Goal: Task Accomplishment & Management: Manage account settings

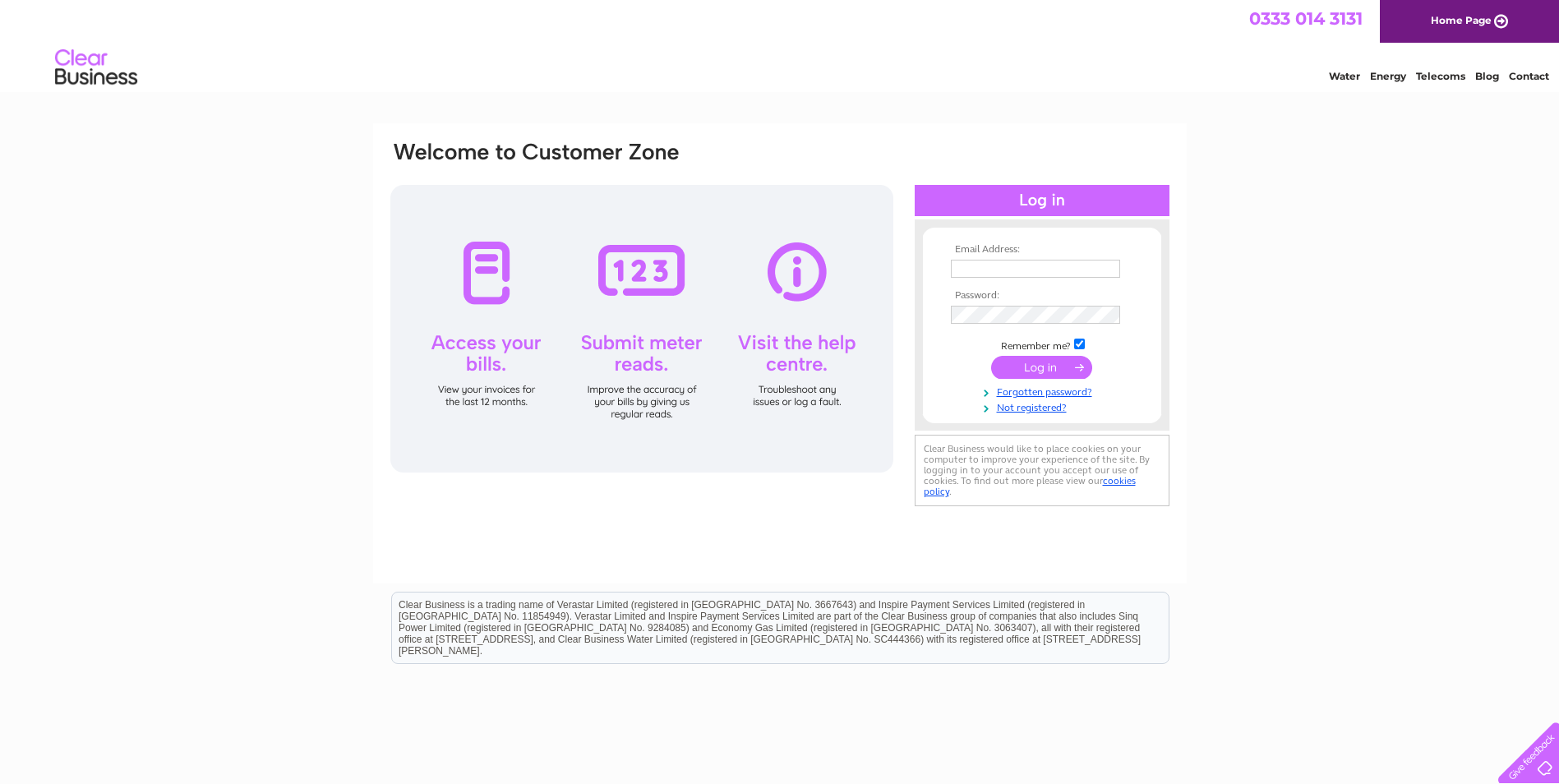
type input "[EMAIL_ADDRESS][DOMAIN_NAME]"
click at [1051, 368] on input "submit" at bounding box center [1042, 366] width 102 height 23
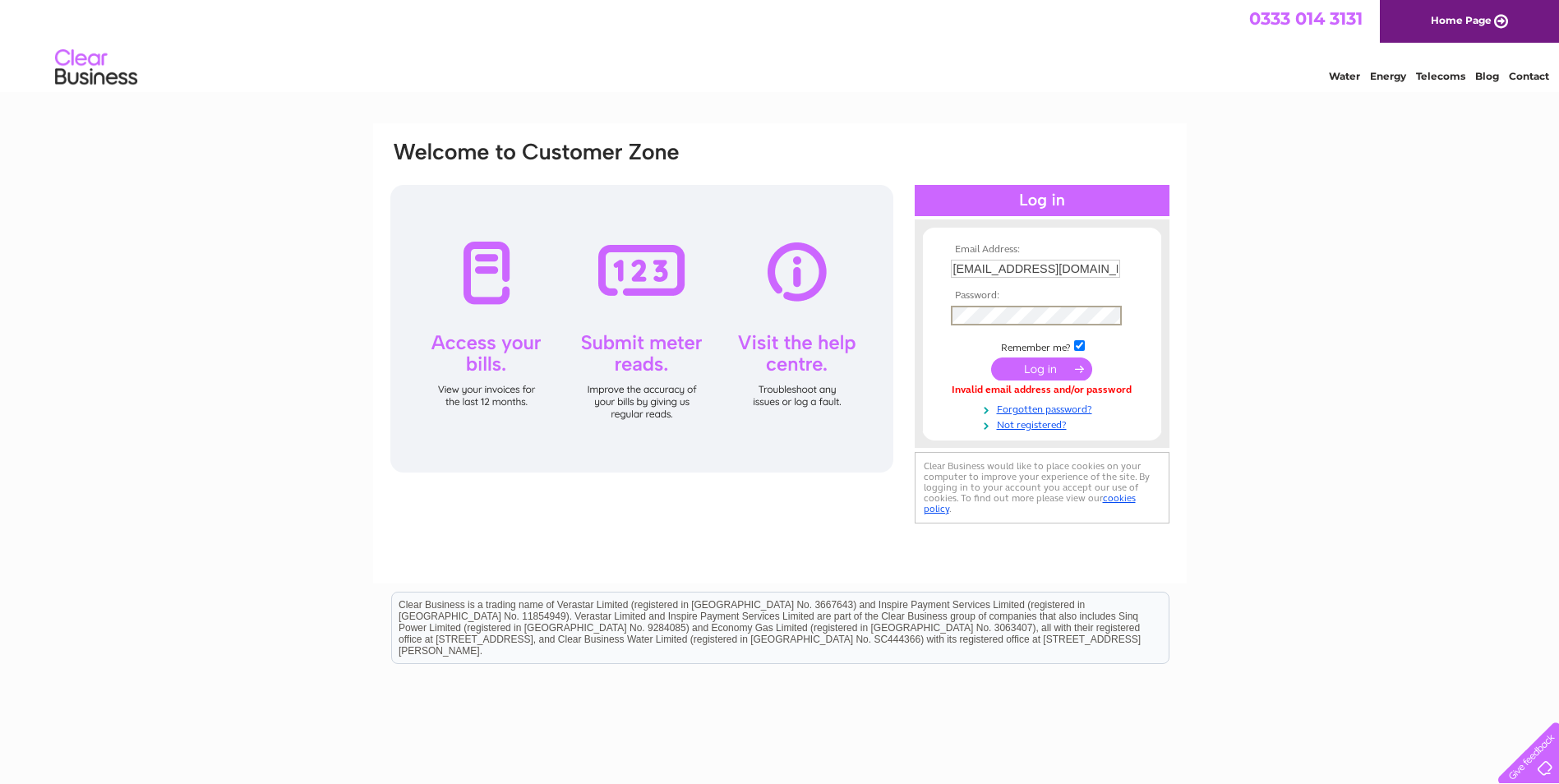
click at [1042, 371] on input "submit" at bounding box center [1042, 368] width 102 height 23
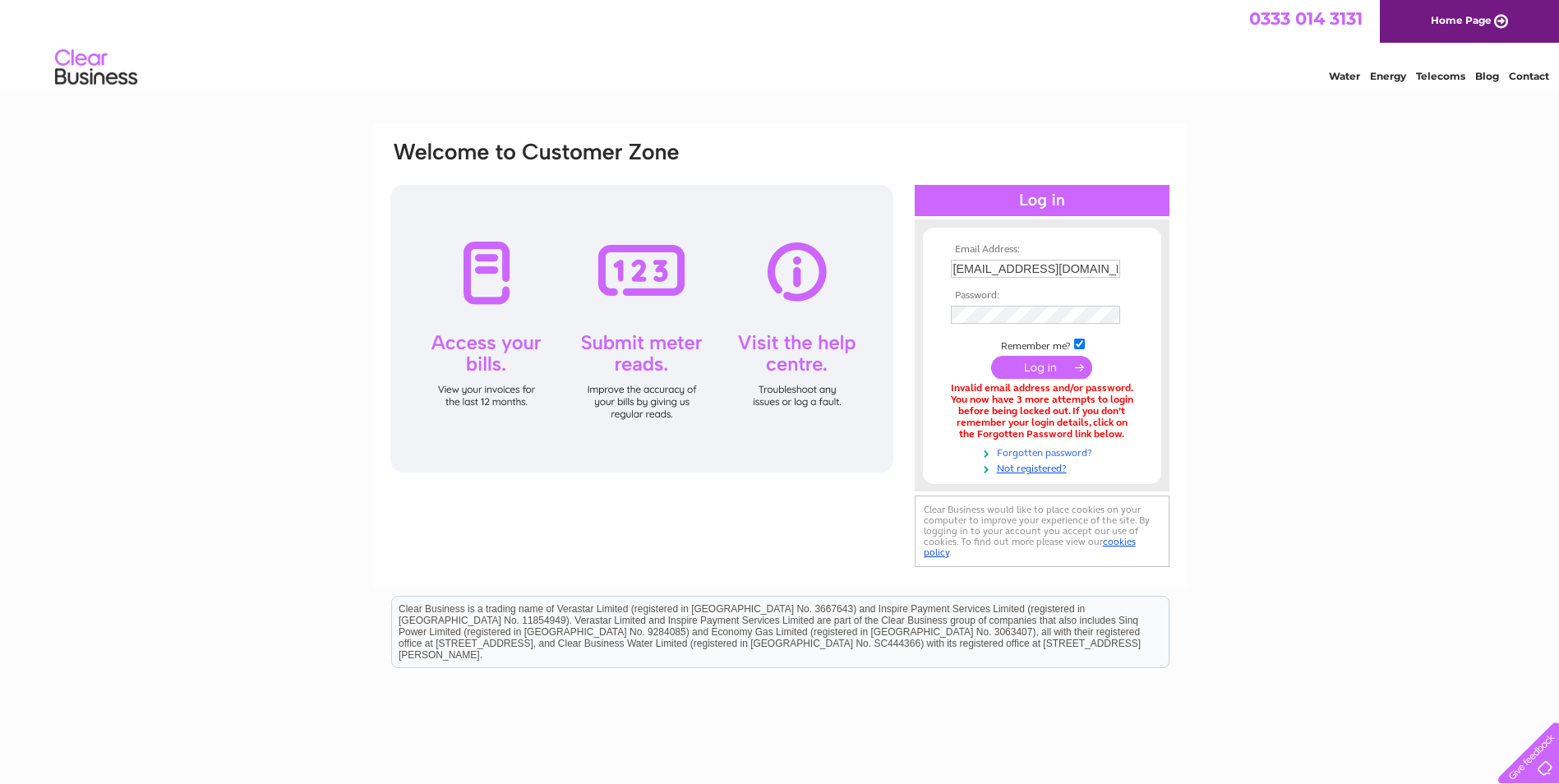
click at [1036, 451] on link "Forgotten password?" at bounding box center [1044, 451] width 186 height 16
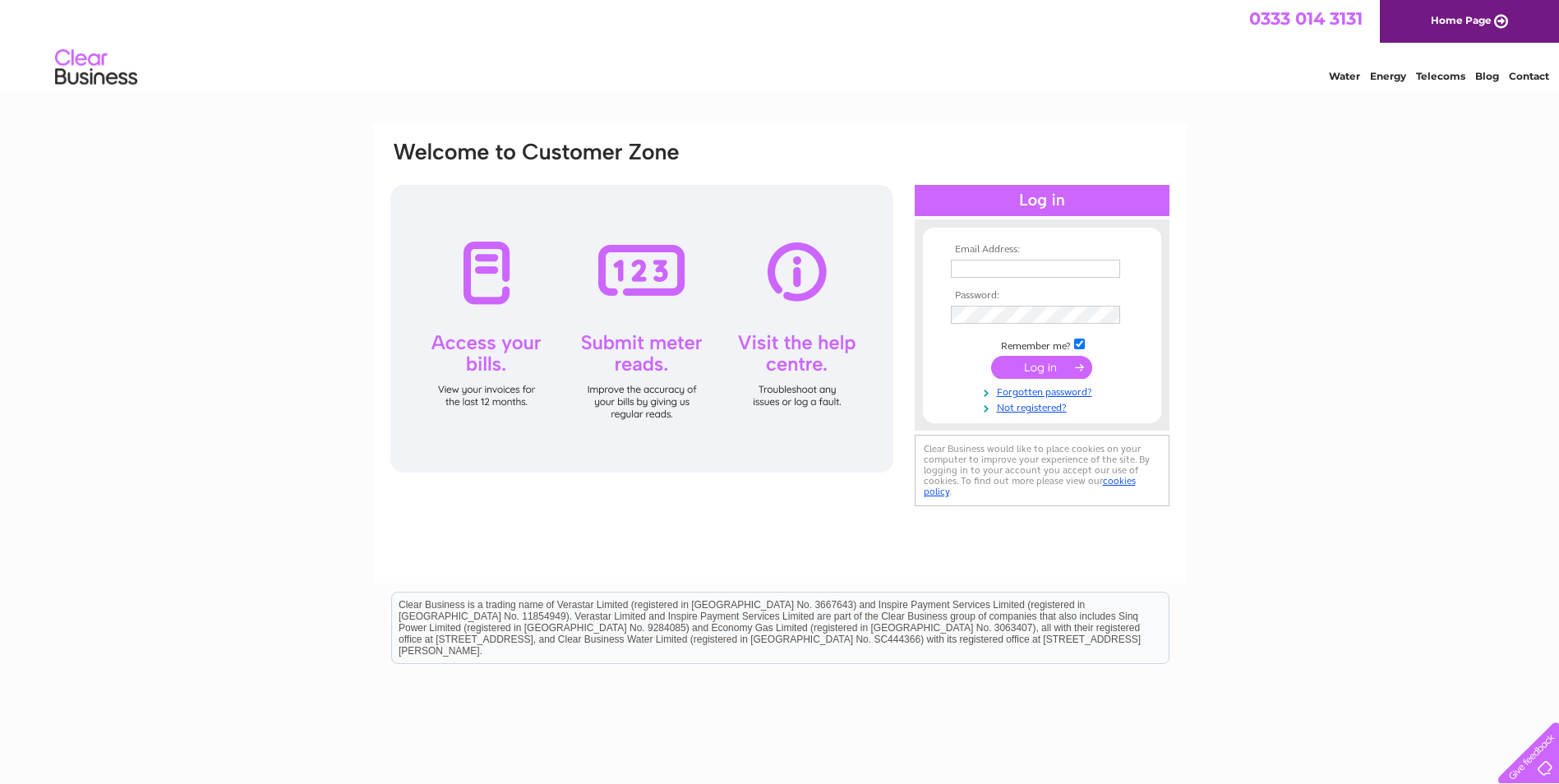
type input "[EMAIL_ADDRESS][DOMAIN_NAME]"
click at [1017, 363] on input "submit" at bounding box center [1042, 366] width 102 height 23
click at [1066, 405] on link "Forgotten password?" at bounding box center [1044, 406] width 186 height 16
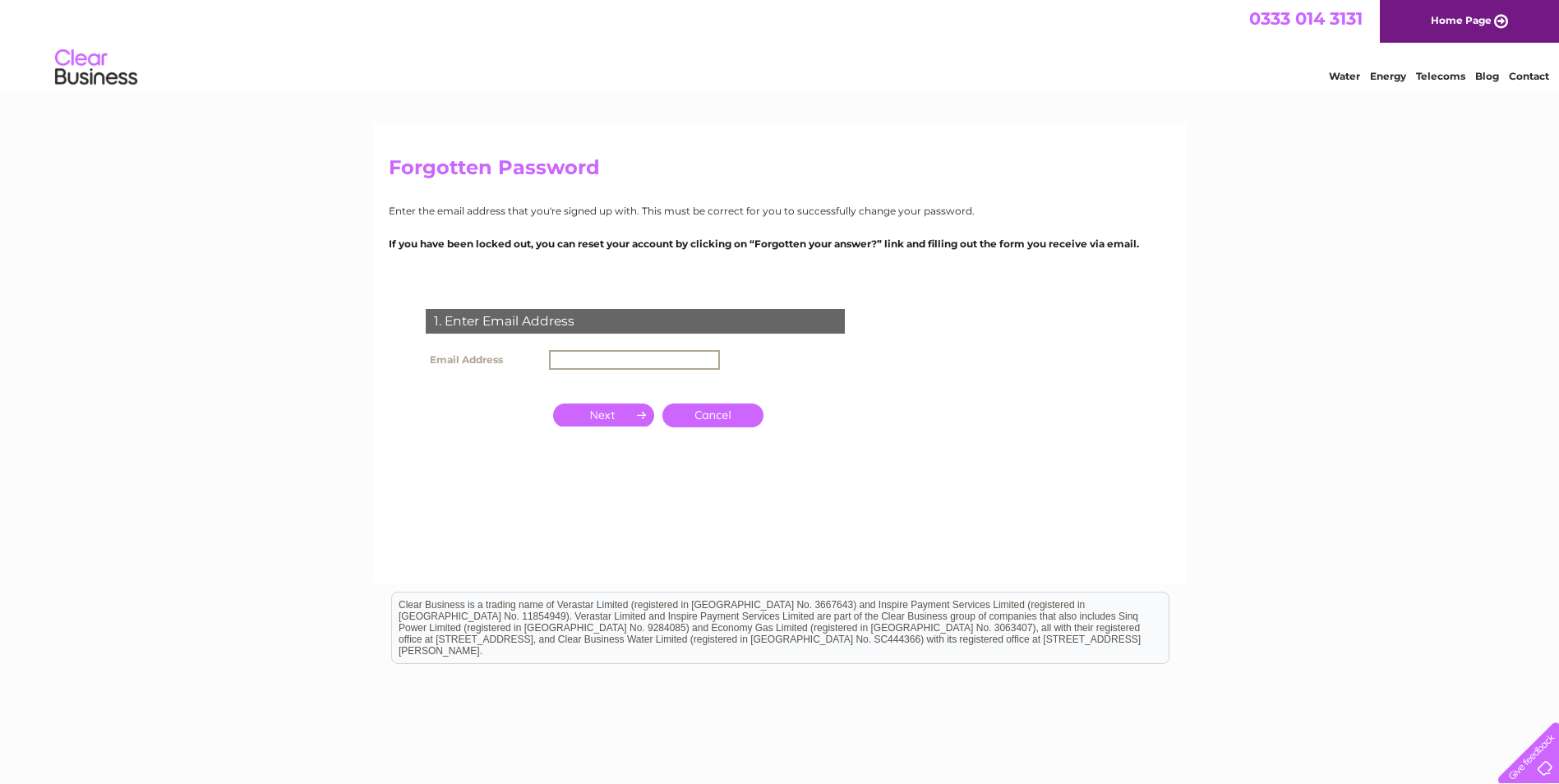
click at [612, 350] on input "text" at bounding box center [634, 359] width 170 height 20
type input "[EMAIL_ADDRESS][DOMAIN_NAME]"
click at [634, 411] on input "button" at bounding box center [603, 413] width 102 height 23
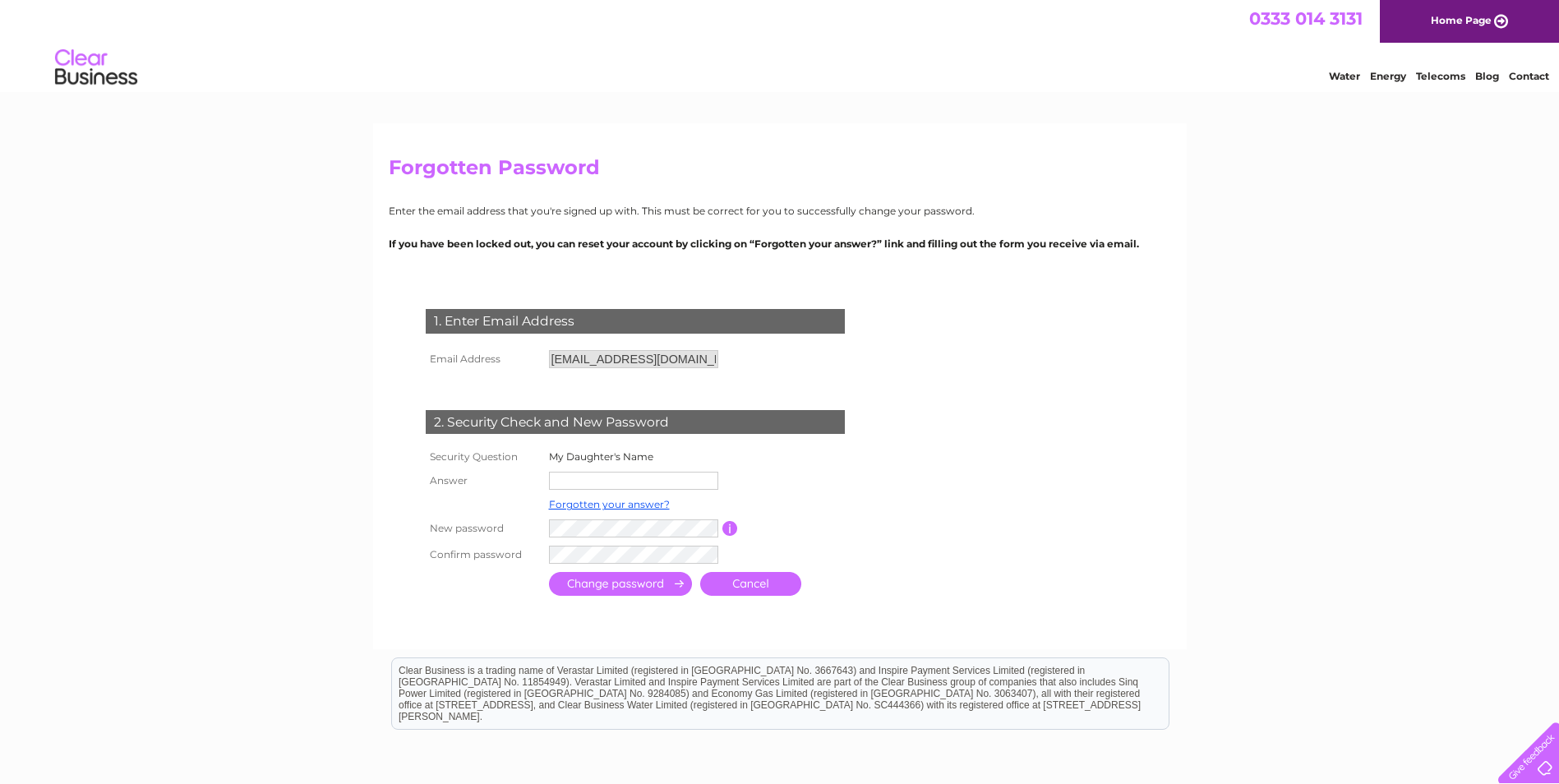
click at [596, 476] on input "text" at bounding box center [634, 481] width 169 height 18
type input "Nula"
click at [859, 520] on td "Password must be at least 6 characters long" at bounding box center [805, 529] width 131 height 28
click at [586, 584] on input "submit" at bounding box center [620, 583] width 143 height 24
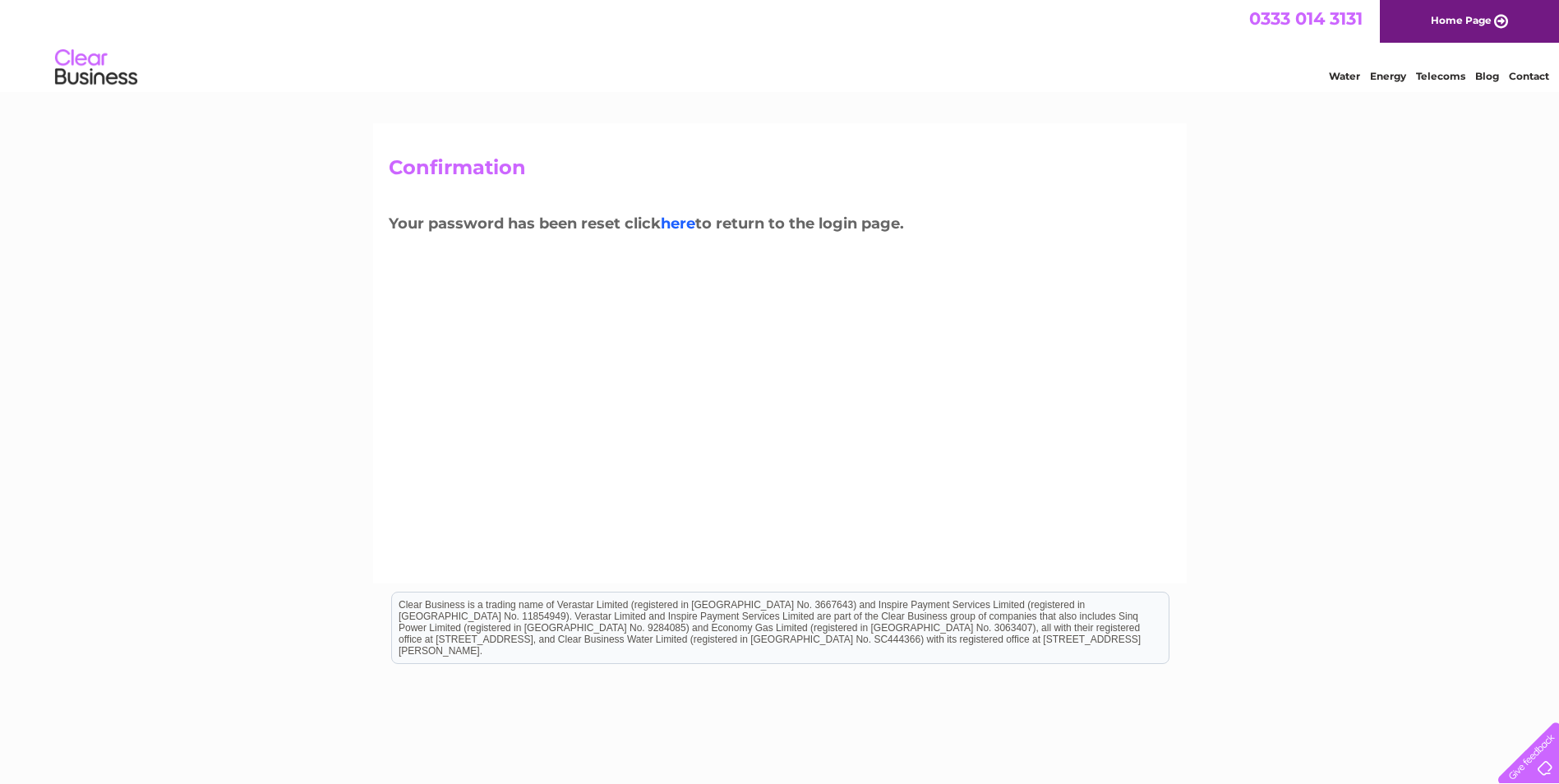
click at [688, 223] on link "here" at bounding box center [678, 224] width 34 height 18
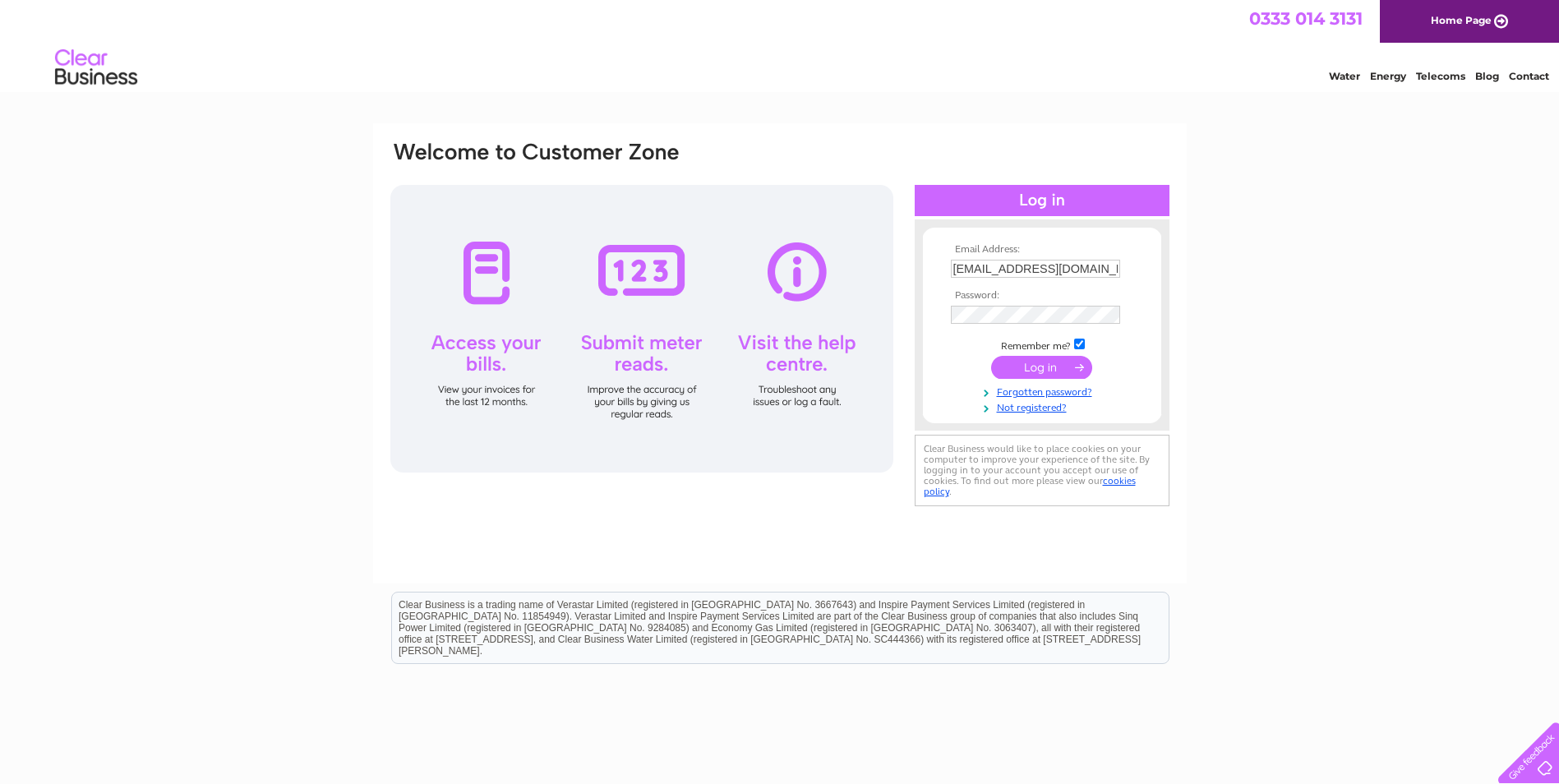
click at [1047, 364] on input "submit" at bounding box center [1042, 366] width 102 height 23
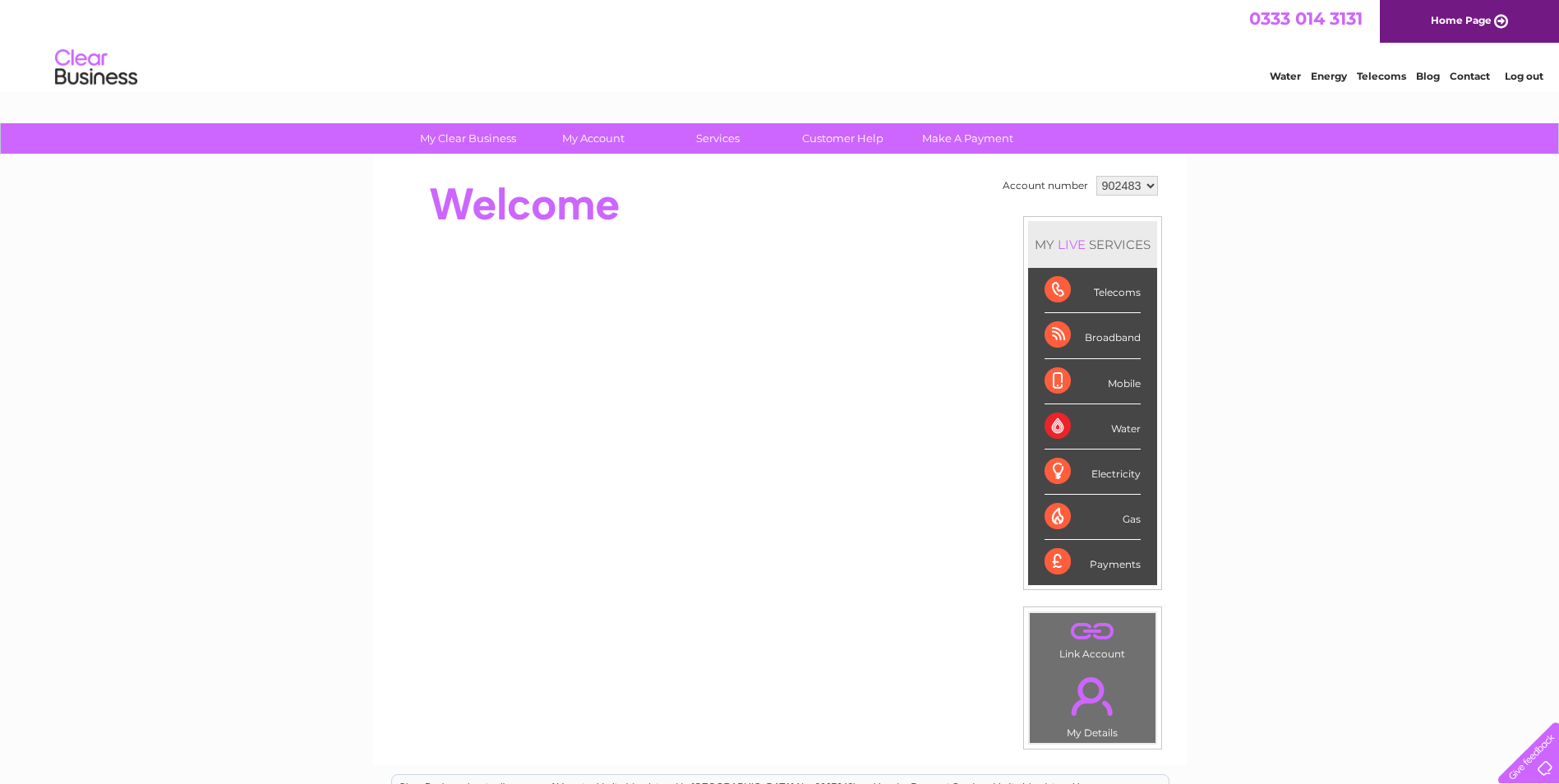
click at [1102, 294] on div "Telecoms" at bounding box center [1093, 291] width 97 height 45
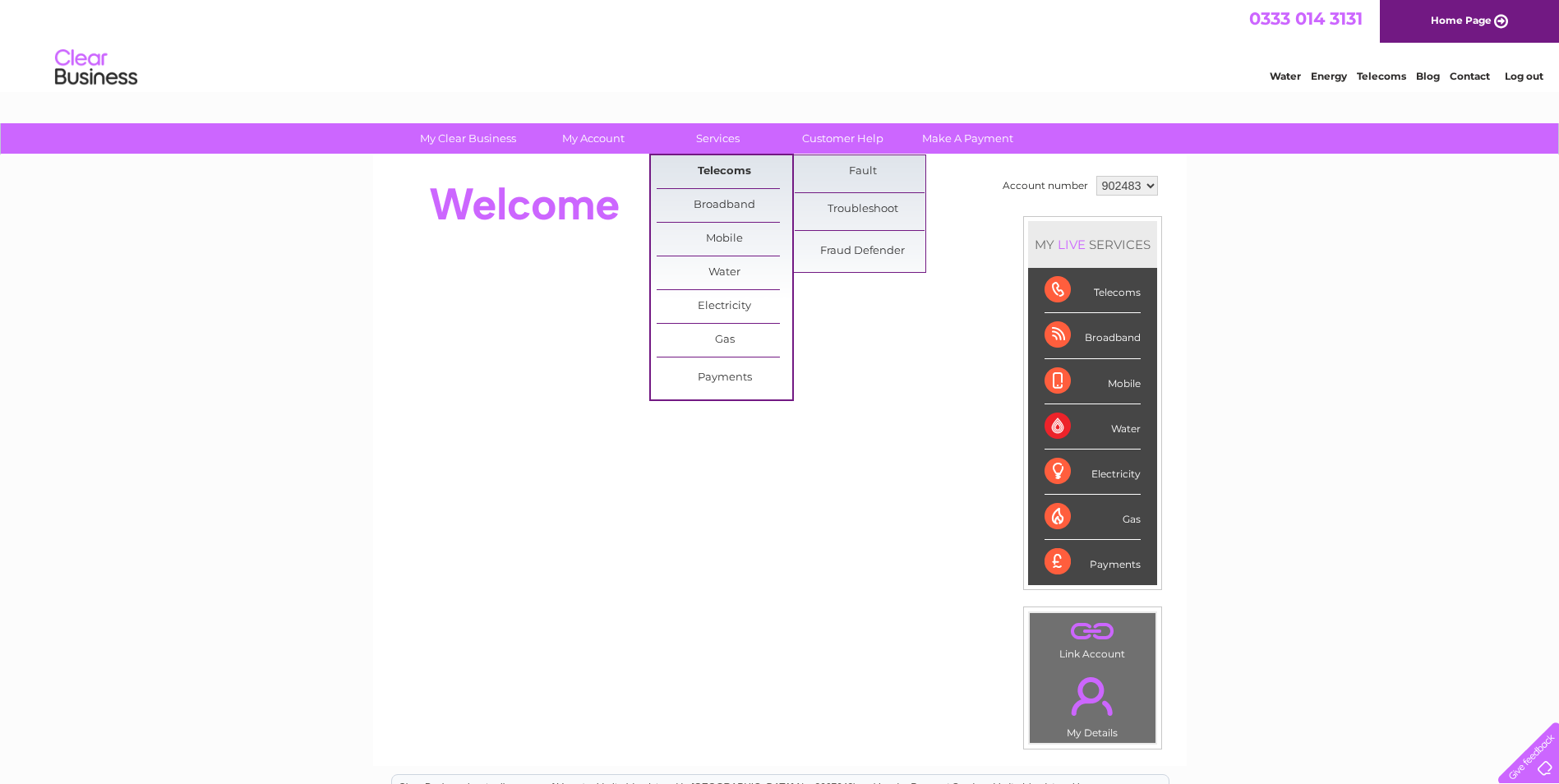
click at [715, 174] on link "Telecoms" at bounding box center [724, 171] width 136 height 33
click at [853, 175] on link "Fault" at bounding box center [862, 171] width 136 height 33
click at [865, 168] on link "Fault" at bounding box center [862, 171] width 136 height 33
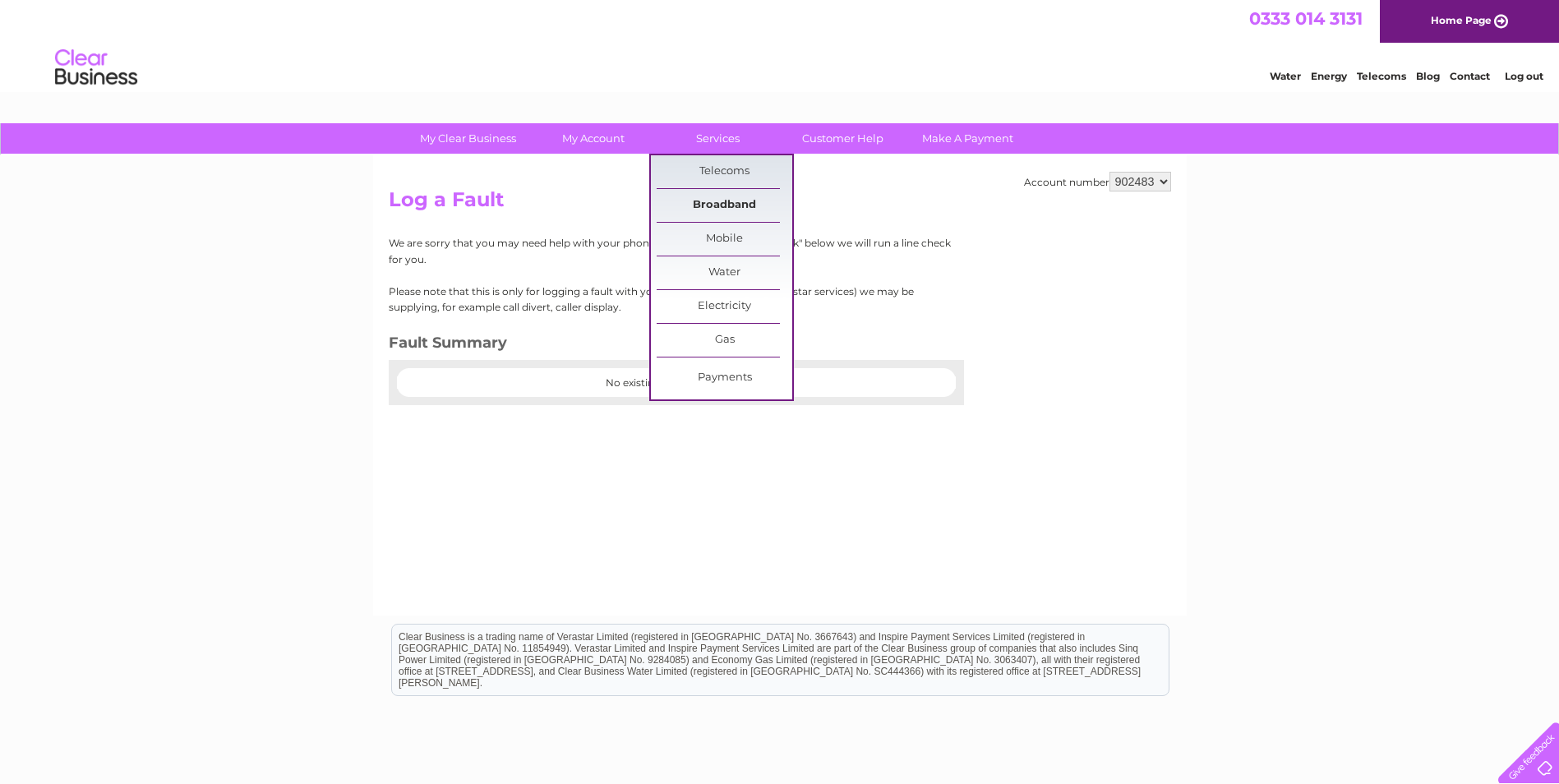
click at [728, 202] on link "Broadband" at bounding box center [724, 205] width 136 height 33
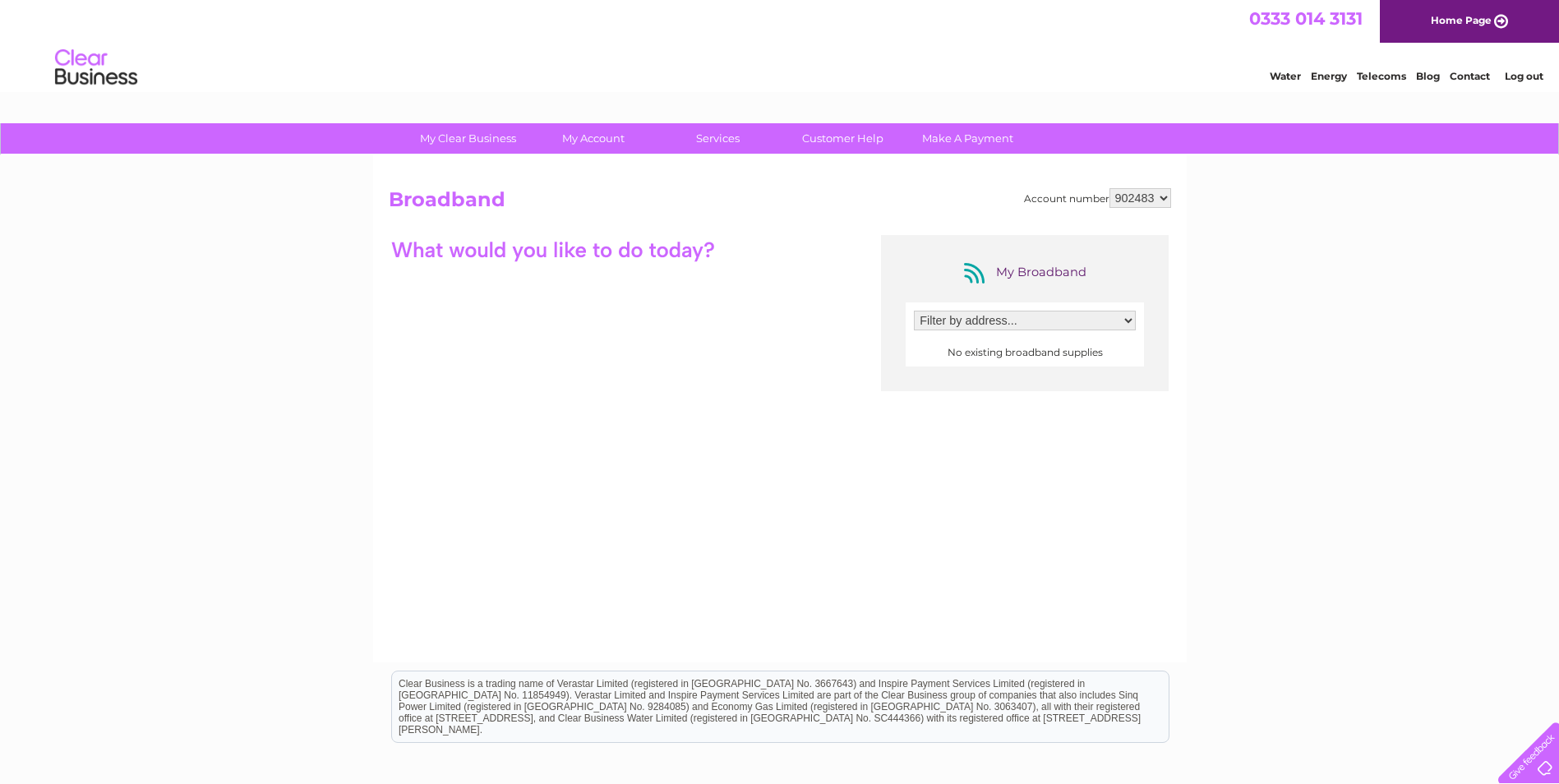
click at [956, 317] on select "Filter by address..." at bounding box center [1024, 320] width 222 height 20
click at [631, 250] on div at bounding box center [553, 249] width 329 height 29
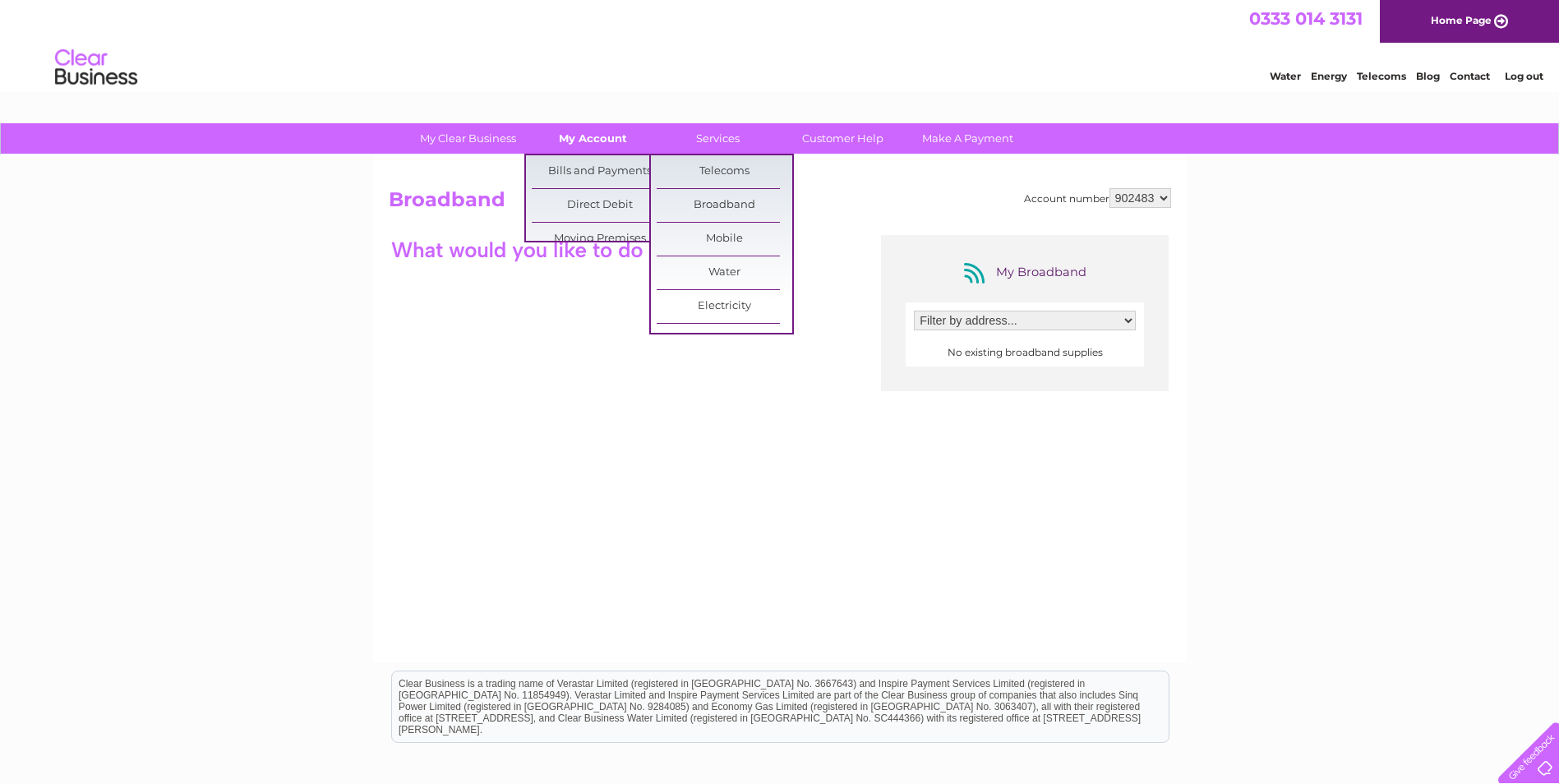
click at [624, 145] on link "My Account" at bounding box center [593, 138] width 136 height 31
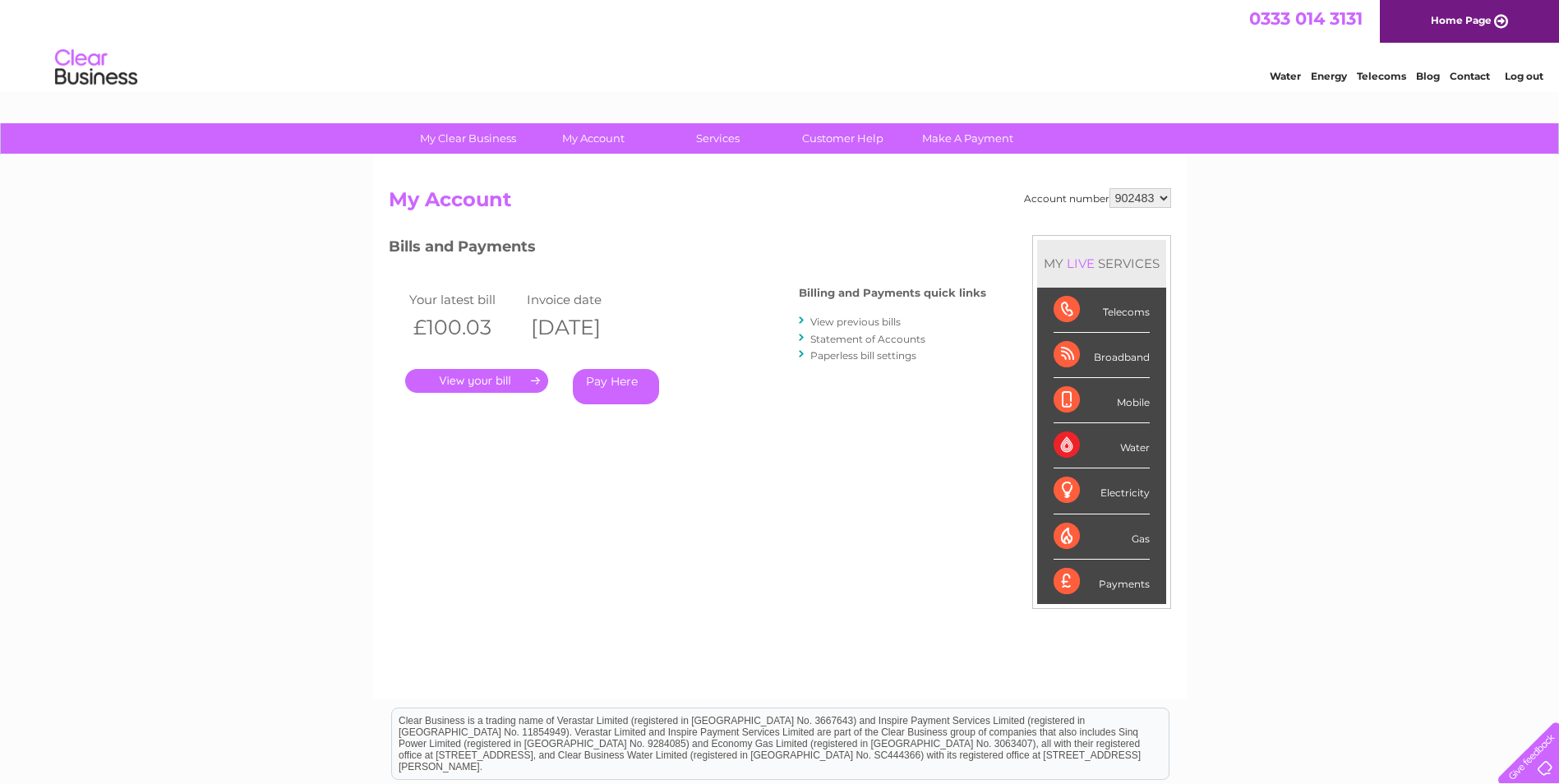
click at [534, 379] on link "." at bounding box center [476, 380] width 143 height 24
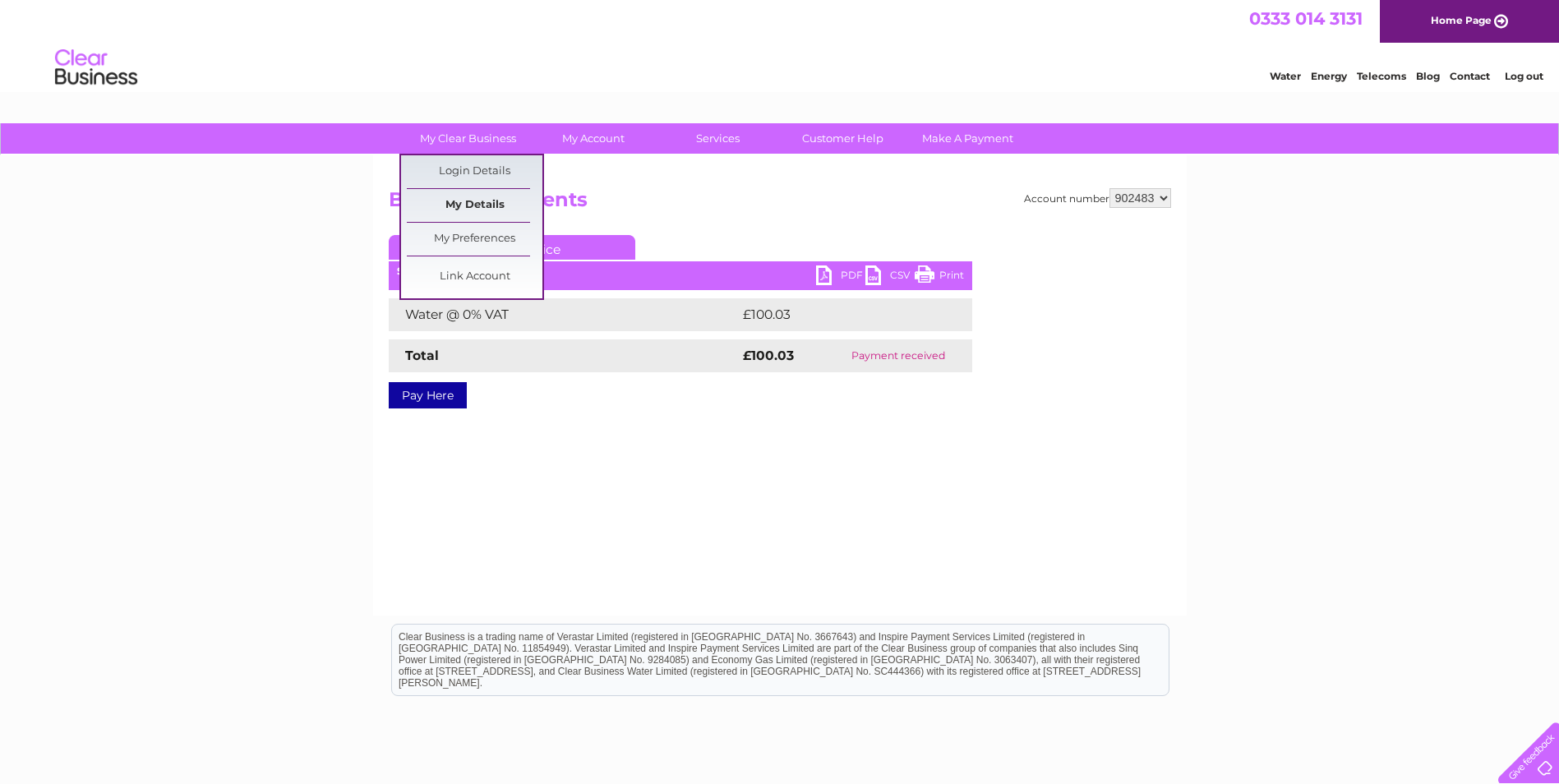
click at [488, 204] on link "My Details" at bounding box center [475, 205] width 136 height 33
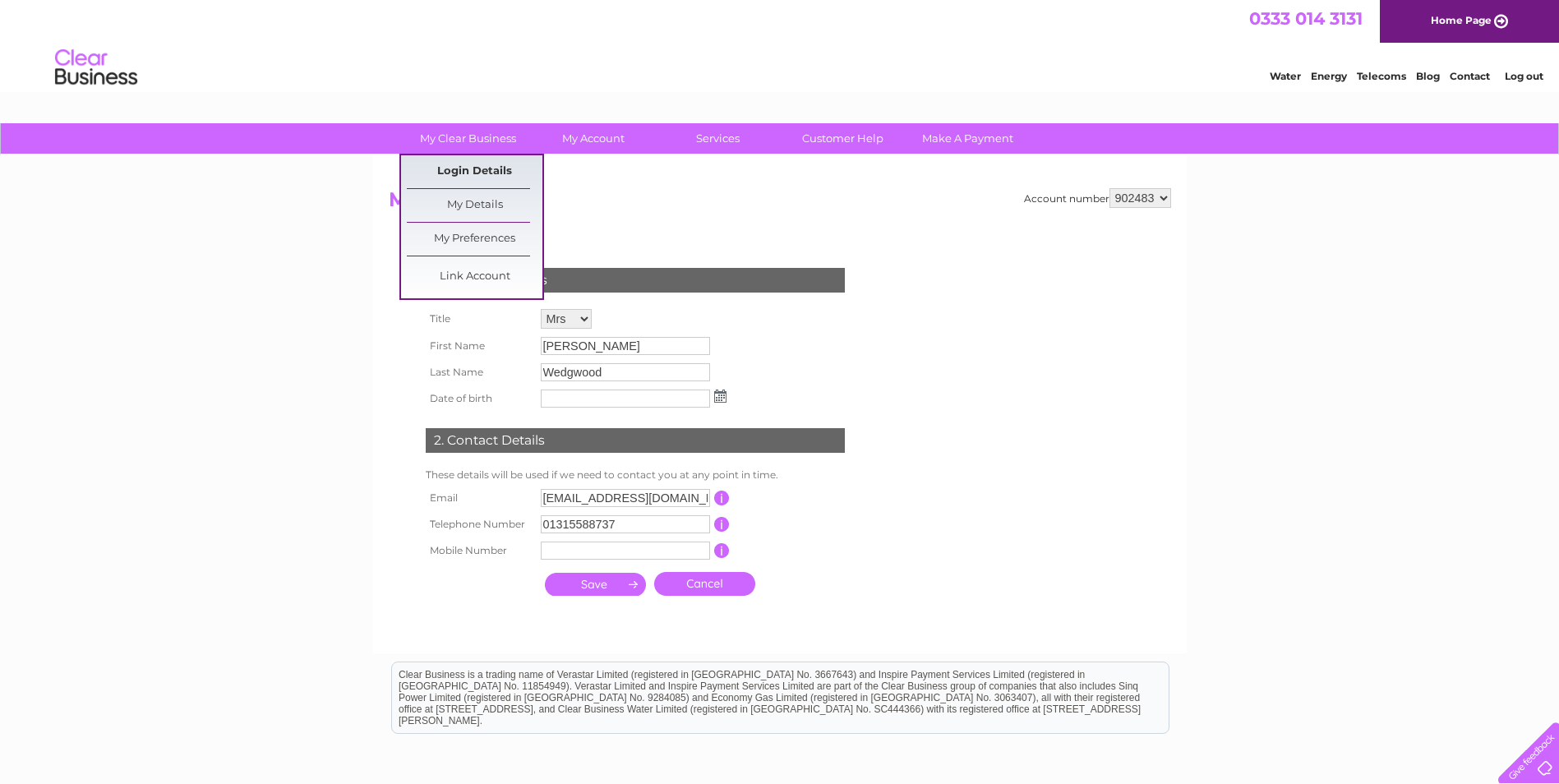
click at [458, 167] on link "Login Details" at bounding box center [475, 171] width 136 height 33
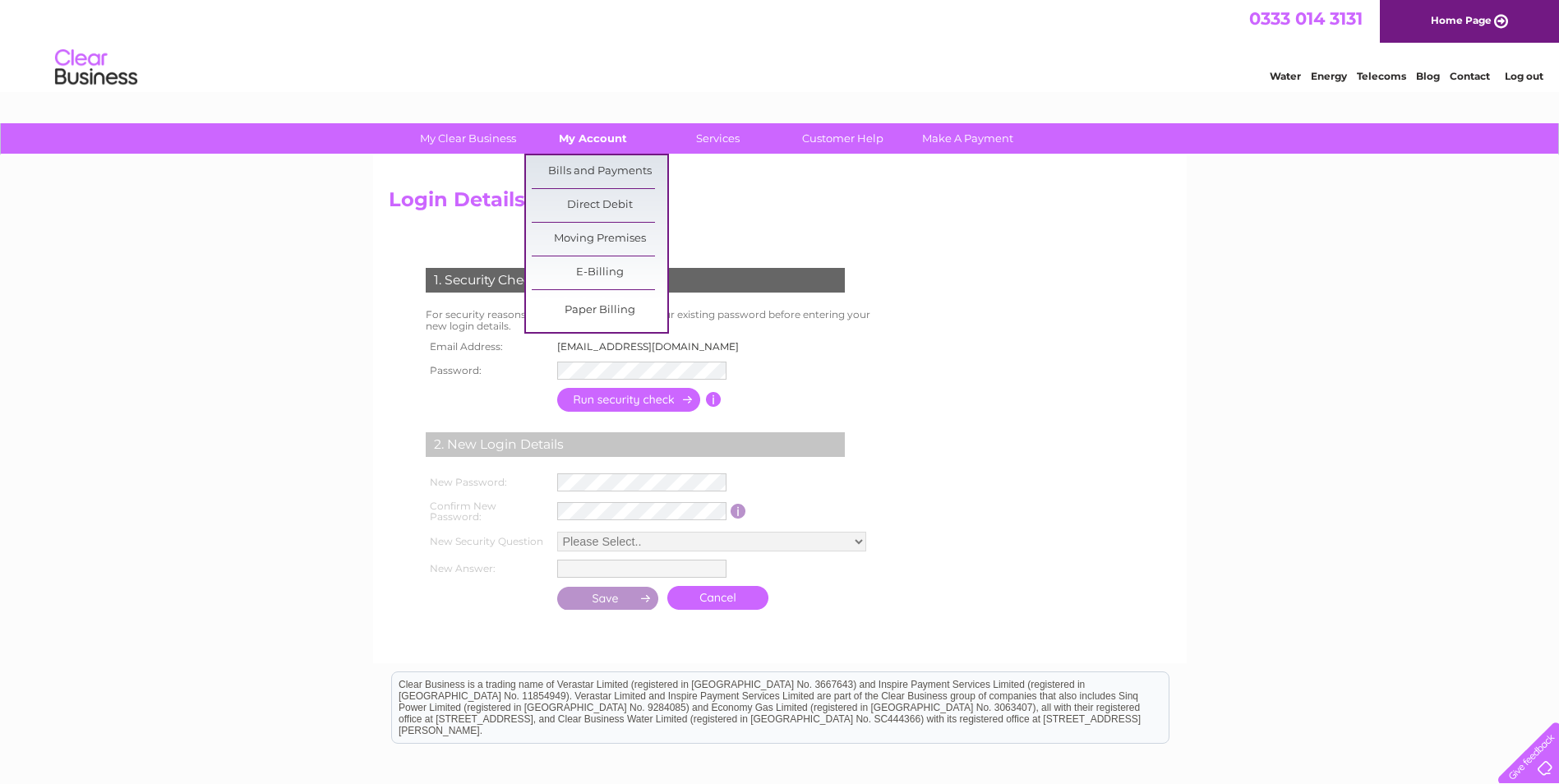
click at [596, 151] on link "My Account" at bounding box center [593, 138] width 136 height 31
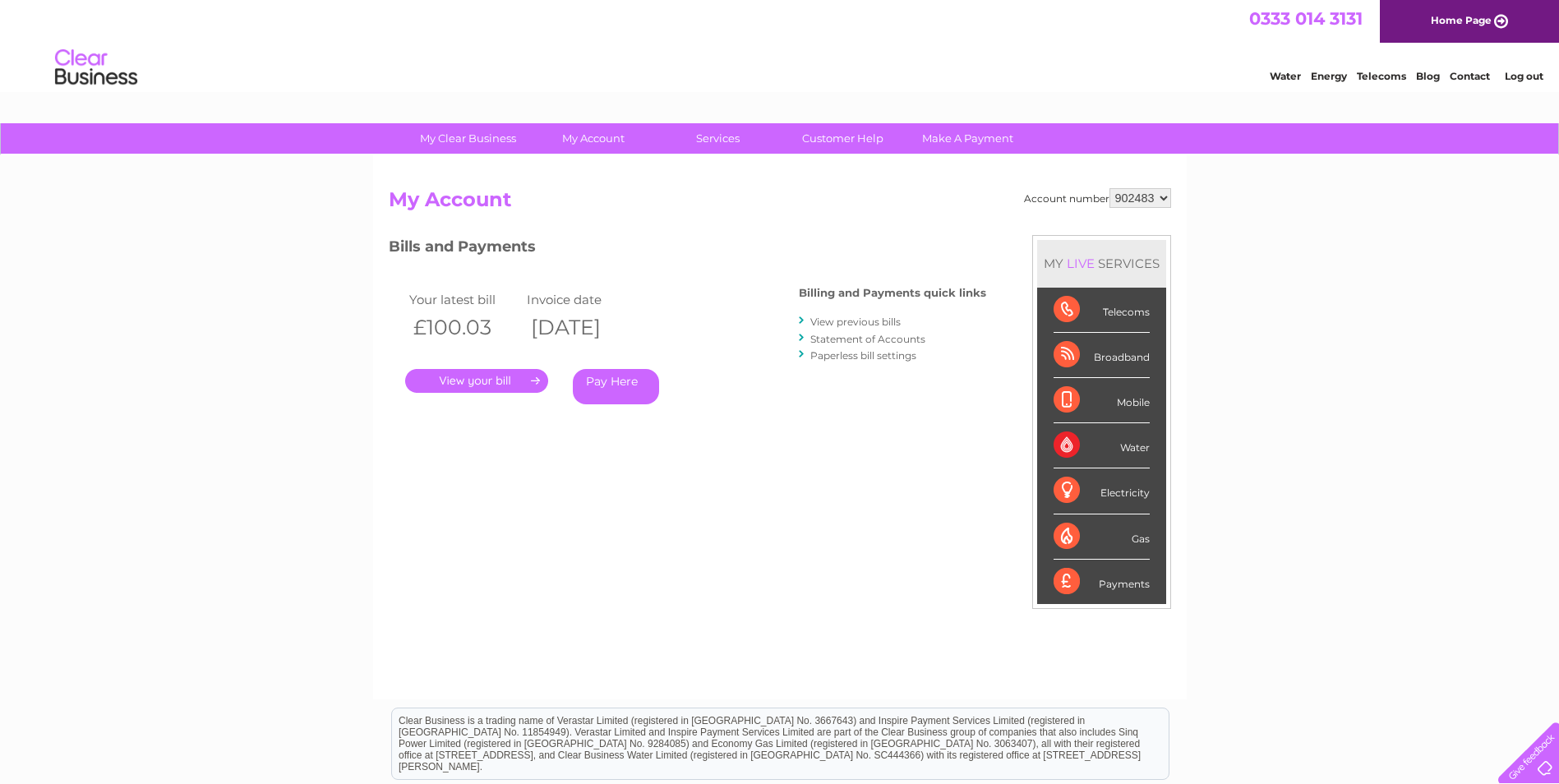
click at [1106, 310] on div "Telecoms" at bounding box center [1102, 310] width 97 height 45
click at [1038, 302] on li "Telecoms" at bounding box center [1101, 310] width 129 height 45
click at [1480, 75] on link "Contact" at bounding box center [1469, 76] width 40 height 13
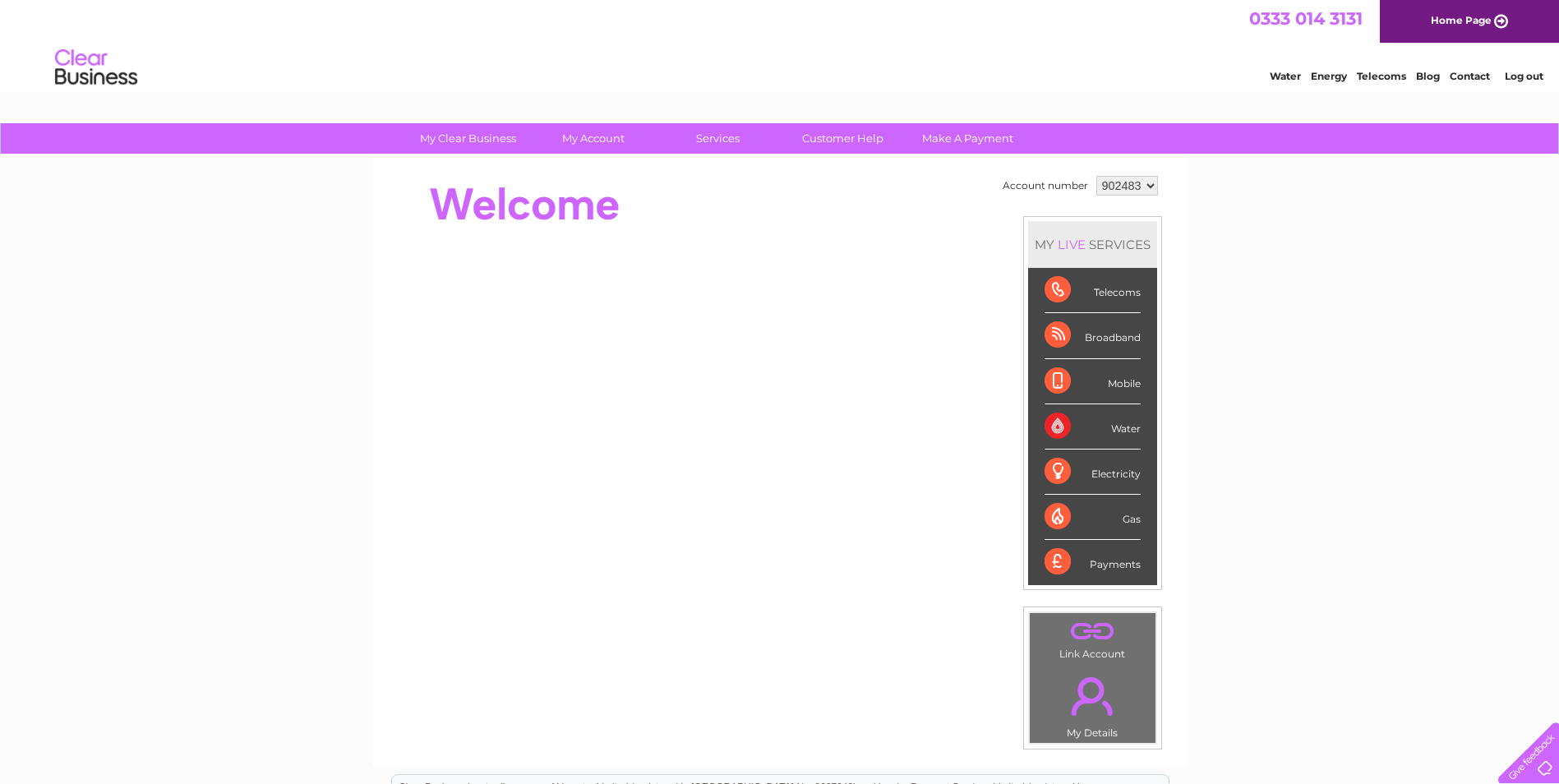
click at [1485, 76] on link "Contact" at bounding box center [1469, 76] width 40 height 13
click at [1473, 24] on link "Home Page" at bounding box center [1469, 21] width 179 height 42
